Goal: Task Accomplishment & Management: Manage account settings

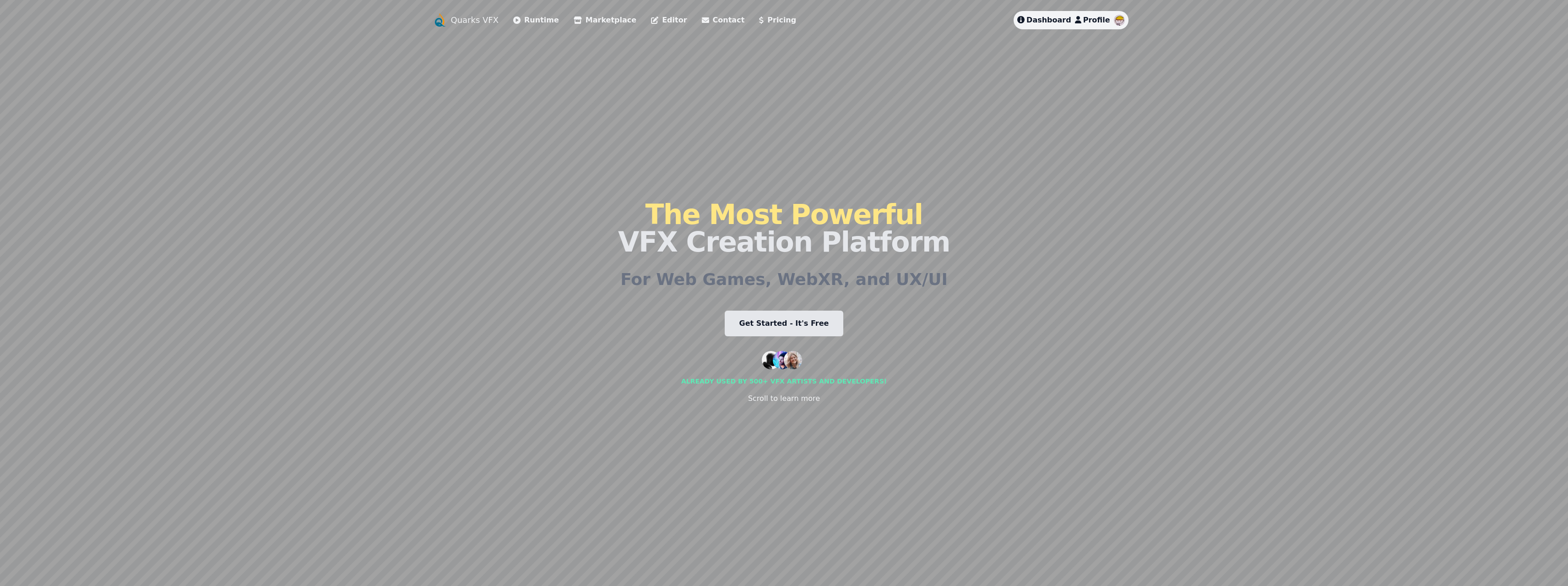
click at [1056, 20] on span "Dashboard" at bounding box center [1048, 20] width 45 height 9
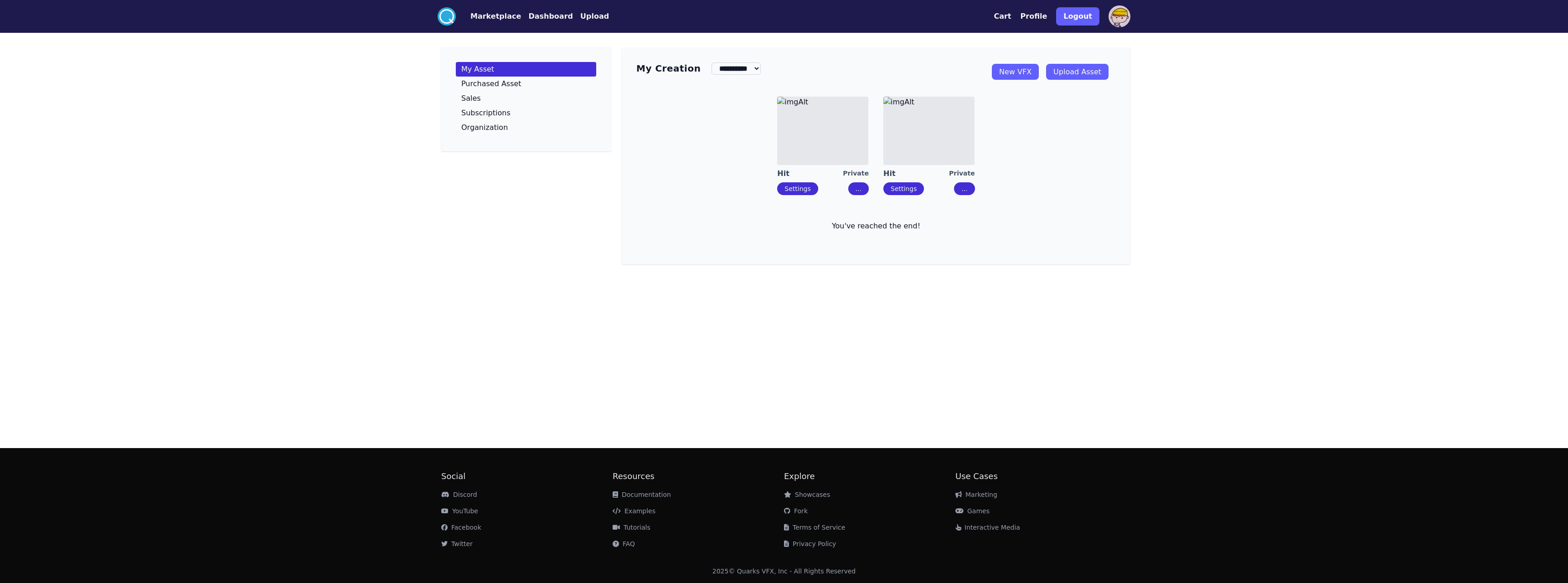
click at [925, 128] on img at bounding box center [929, 131] width 91 height 68
click at [796, 141] on img at bounding box center [823, 131] width 91 height 68
click at [863, 187] on button "..." at bounding box center [859, 189] width 21 height 13
click at [876, 228] on div "Delete" at bounding box center [881, 226] width 21 height 9
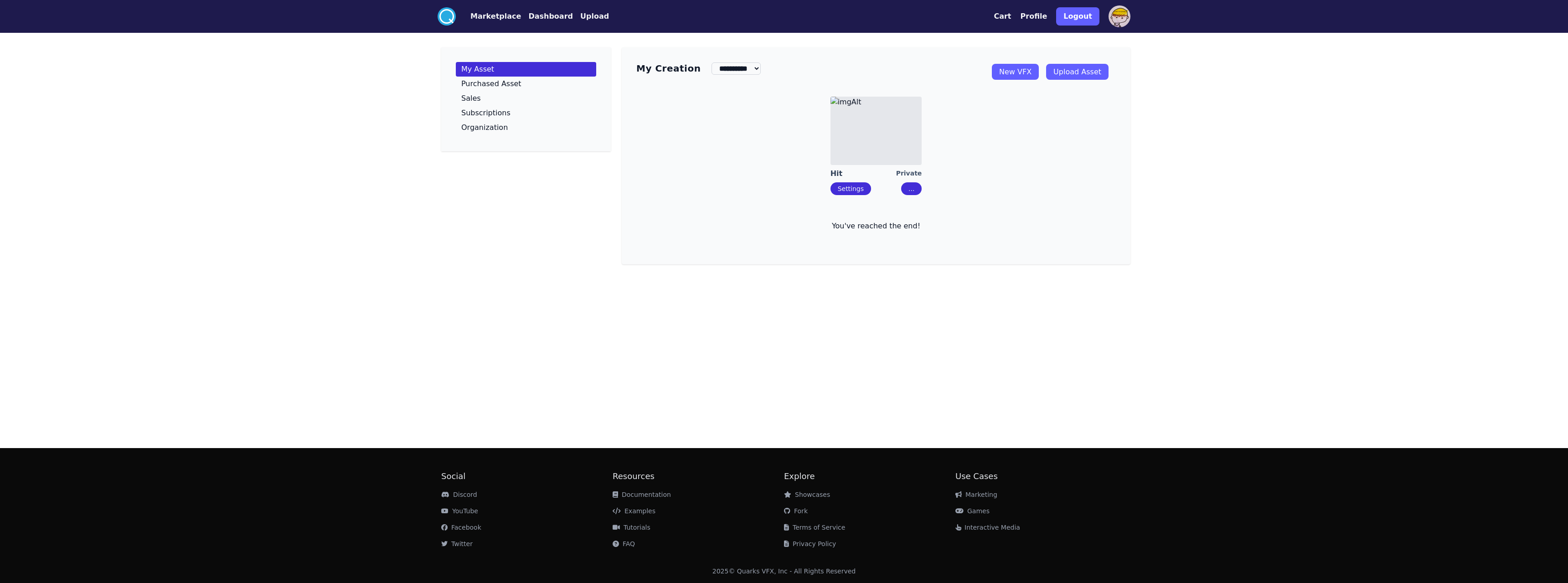
click at [877, 147] on img at bounding box center [876, 131] width 91 height 68
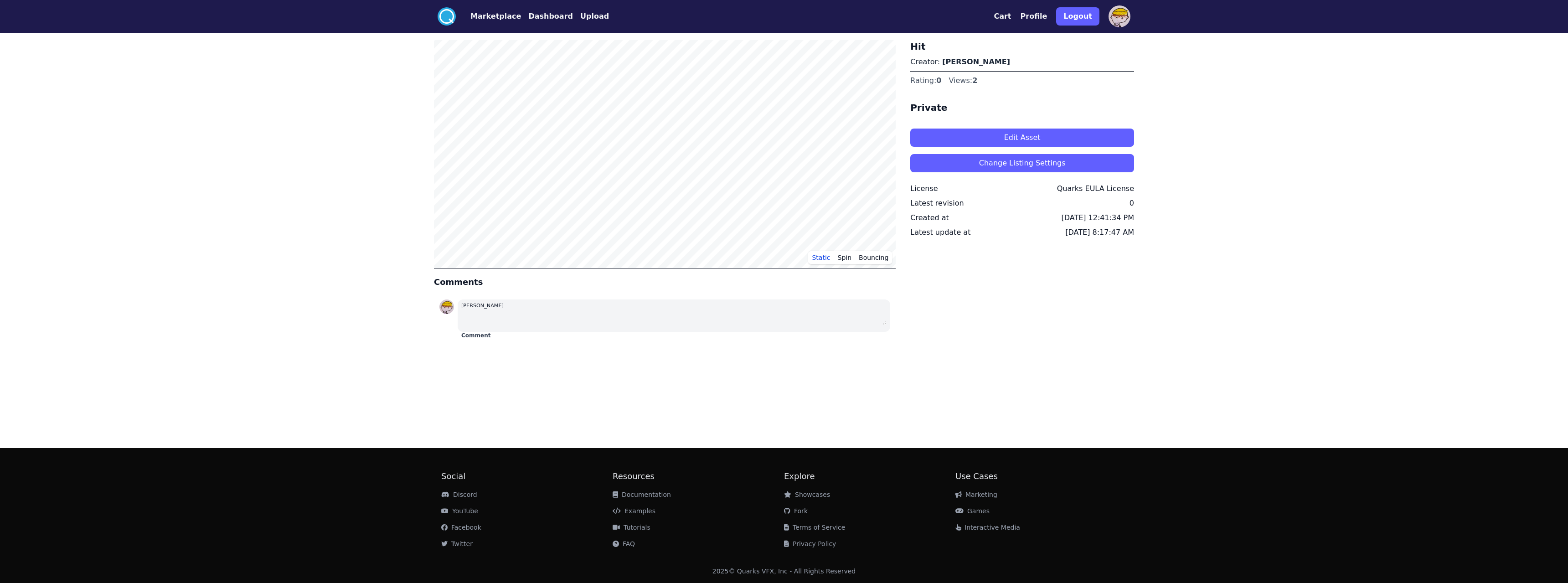
click at [956, 138] on button "Edit Asset" at bounding box center [1022, 138] width 224 height 18
